Goal: Find specific page/section: Find specific page/section

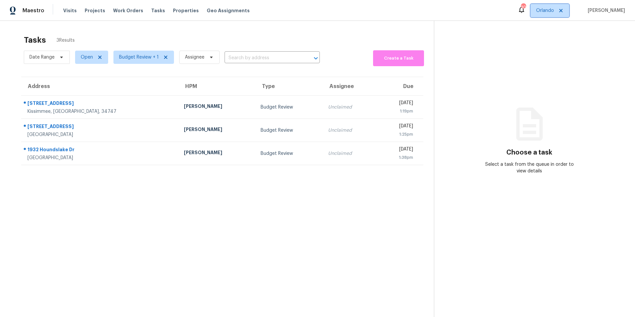
click at [551, 13] on span "Orlando" at bounding box center [545, 10] width 18 height 7
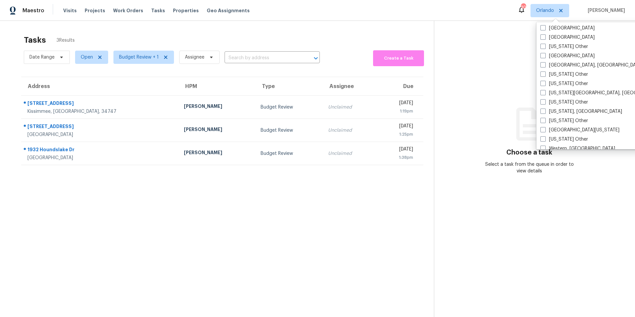
scroll to position [893, 0]
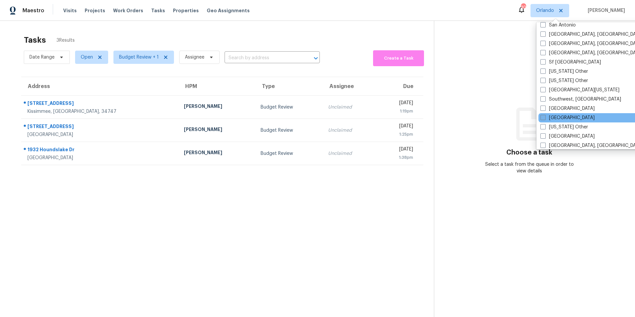
click at [545, 119] on label "Tampa" at bounding box center [567, 117] width 54 height 7
click at [544, 119] on input "Tampa" at bounding box center [542, 116] width 4 height 4
checkbox input "true"
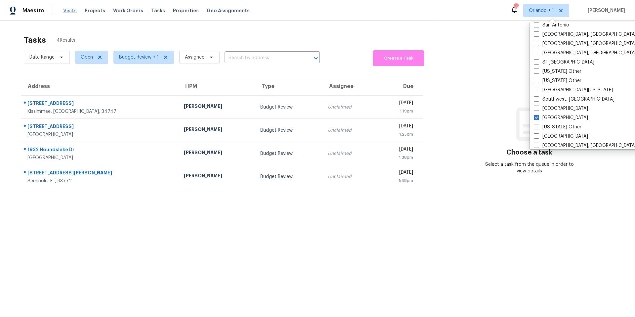
click at [67, 10] on span "Visits" at bounding box center [70, 10] width 14 height 7
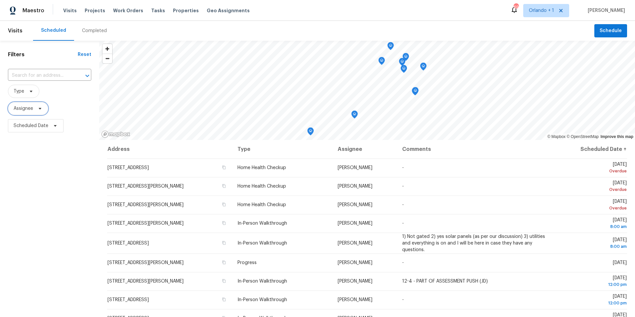
click at [32, 110] on span "Assignee" at bounding box center [24, 108] width 20 height 7
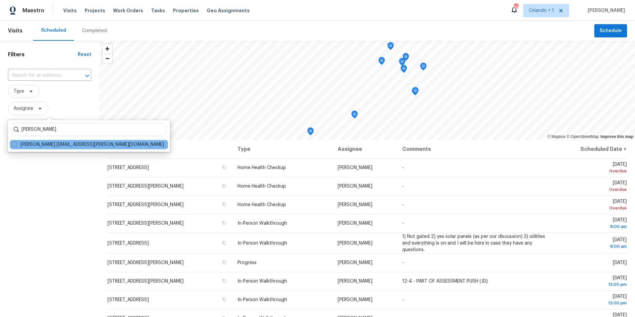
type input "mat smith"
click at [13, 144] on span at bounding box center [14, 143] width 5 height 5
click at [13, 144] on input "Mat Smith mat.smith@opendoor.com" at bounding box center [14, 143] width 4 height 4
checkbox input "true"
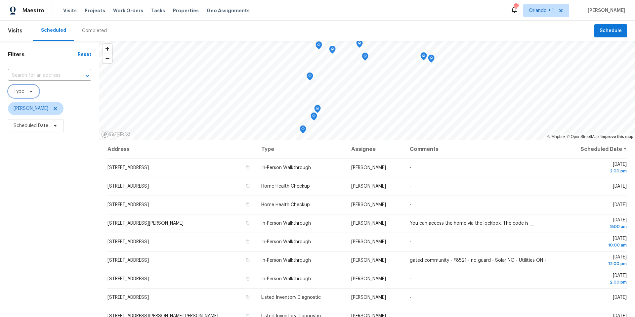
click at [24, 92] on span "Type" at bounding box center [23, 91] width 31 height 13
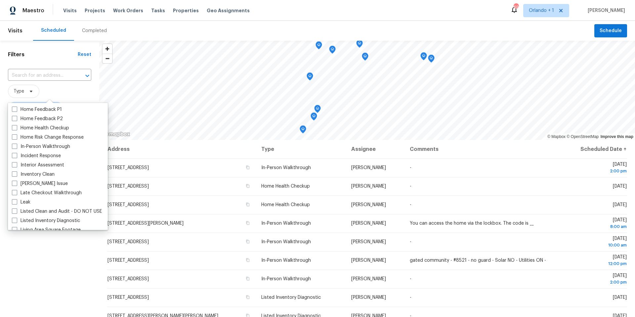
scroll to position [200, 0]
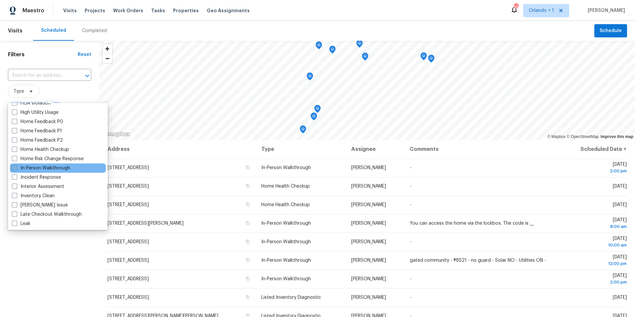
click at [17, 167] on span at bounding box center [14, 167] width 5 height 5
click at [16, 167] on input "In-Person Walkthrough" at bounding box center [14, 167] width 4 height 4
checkbox input "true"
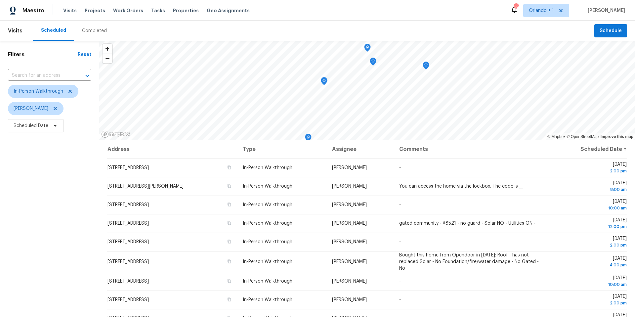
click at [98, 274] on div "Filters Reset ​ In-Person Walkthrough Mat Smith Scheduled Date" at bounding box center [49, 217] width 99 height 352
